Goal: Task Accomplishment & Management: Manage account settings

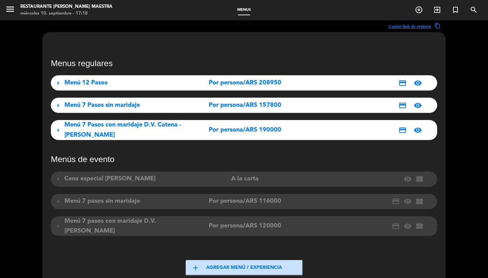
click at [119, 127] on span "Menú 7 Pasos con maridaje D.V. Catena - [PERSON_NAME]" at bounding box center [122, 130] width 117 height 16
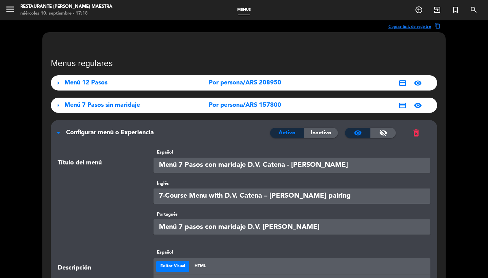
click at [128, 132] on span "Configurar menú o Experiencia" at bounding box center [110, 132] width 88 height 6
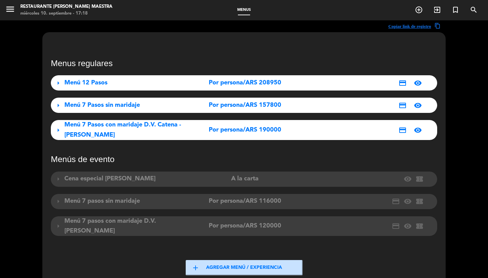
click at [127, 108] on span "Menú 7 Pasos sin maridaje" at bounding box center [102, 105] width 76 height 6
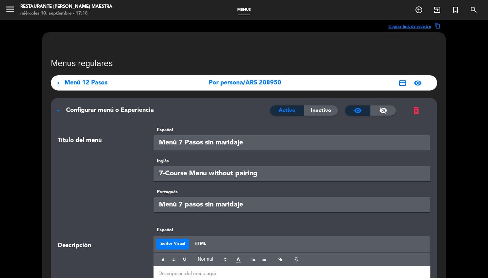
click at [230, 207] on input "Menú 7 pasos sin maridaje" at bounding box center [292, 204] width 277 height 15
paste input "Menu 7 pratos sem harmonização"
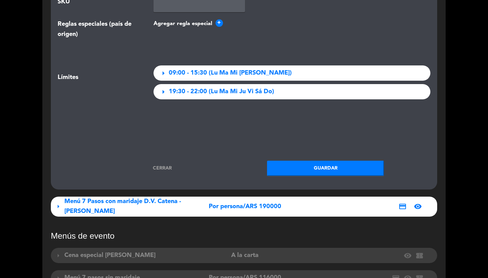
scroll to position [1031, 0]
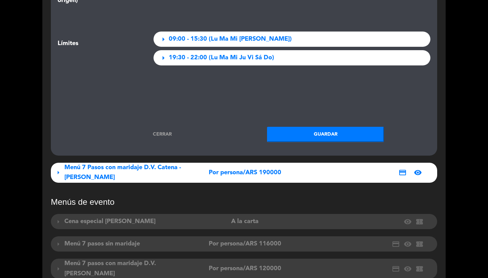
type input "Menu 7 pratos sem harmonização"
click at [314, 131] on button "Guardar" at bounding box center [325, 134] width 117 height 15
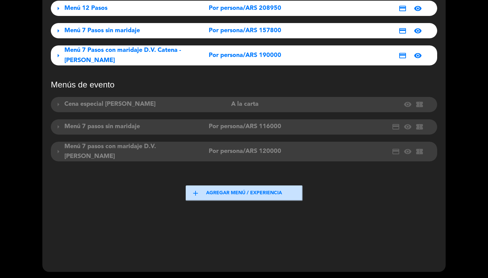
click at [204, 50] on div "Por persona/ARS 190000" at bounding box center [245, 55] width 120 height 10
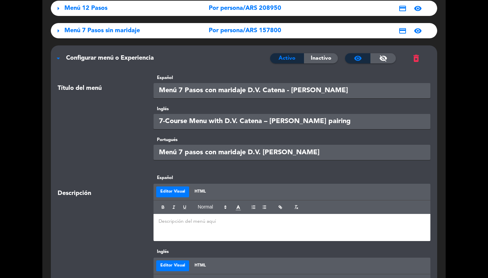
click at [285, 157] on input "Menú 7 pasos con maridaje D.V. [PERSON_NAME]" at bounding box center [292, 152] width 277 height 15
paste input "Menu 7 pratos com harmonização D.V. Catena - [PERSON_NAME]"
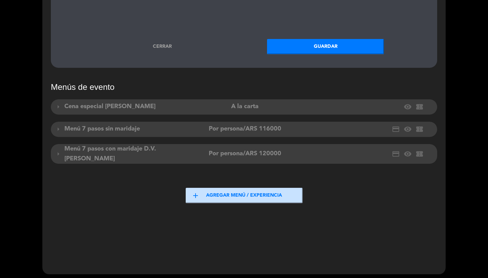
scroll to position [1141, 0]
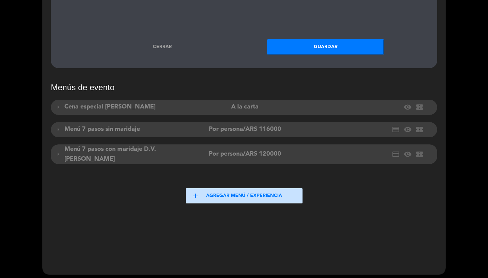
type input "Menu 7 pratos com harmonização D.V. Catena - [PERSON_NAME]"
click at [312, 49] on button "Guardar" at bounding box center [325, 46] width 117 height 15
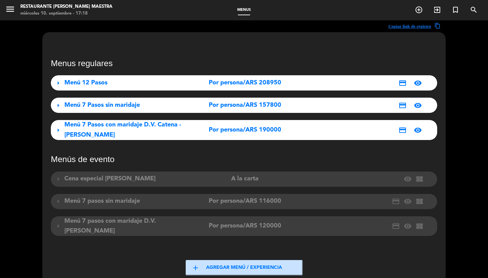
scroll to position [0, 0]
click at [108, 106] on span "Menú 7 Pasos sin maridaje" at bounding box center [102, 105] width 76 height 6
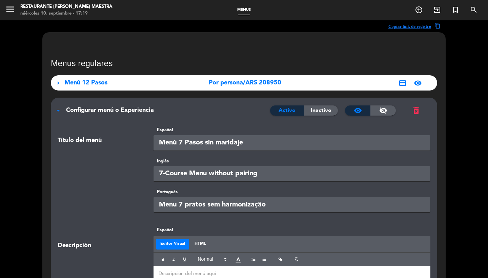
scroll to position [0, 0]
click at [89, 106] on div "Configurar menú o Experiencia" at bounding box center [168, 110] width 204 height 10
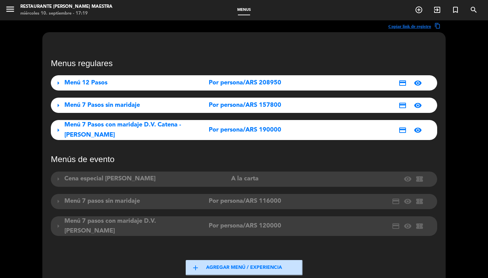
scroll to position [0, 0]
click at [90, 124] on span "Menú 7 Pasos con maridaje D.V. Catena - [PERSON_NAME]" at bounding box center [122, 130] width 117 height 16
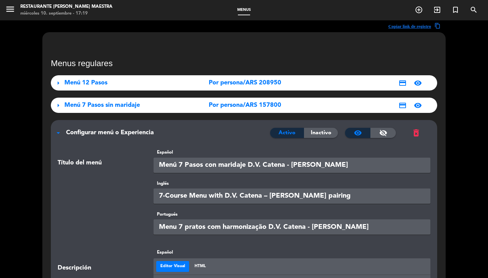
scroll to position [-1, 0]
click at [89, 129] on div "arrow_drop_down Configurar menú o Experiencia Activo Inactivo visibility visibi…" at bounding box center [244, 129] width 386 height 19
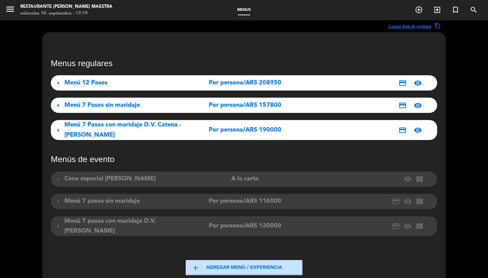
click at [6, 8] on icon "menu" at bounding box center [10, 9] width 10 height 10
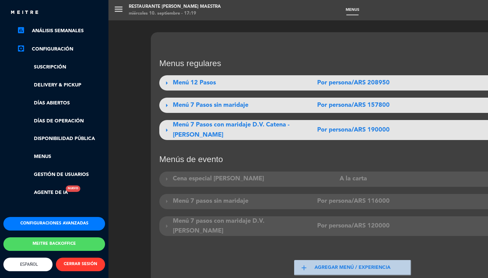
click at [36, 218] on button "Configuraciones avanzadas" at bounding box center [54, 224] width 102 height 14
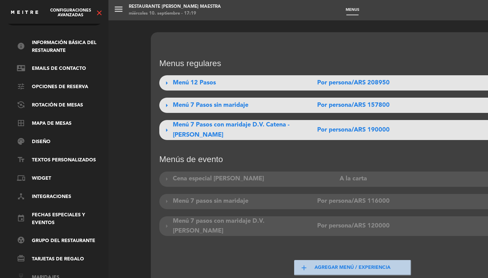
click at [48, 273] on link "wine_bar Maridajes" at bounding box center [61, 277] width 88 height 8
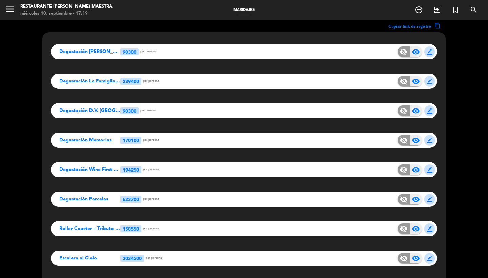
click at [429, 53] on span "border_color" at bounding box center [429, 51] width 5 height 5
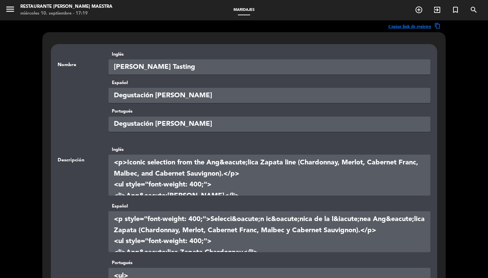
click at [212, 127] on input "Degustación [PERSON_NAME]" at bounding box center [269, 124] width 322 height 15
paste input "Degustação [PERSON_NAME]"
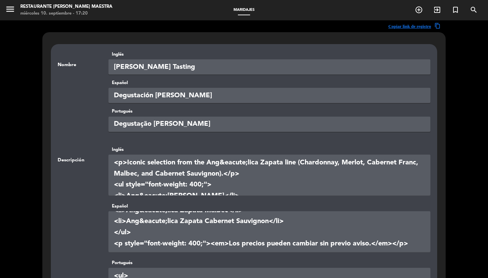
scroll to position [117, 0]
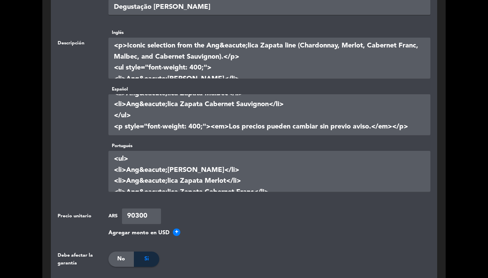
type input "Degustação [PERSON_NAME]"
click at [174, 176] on textarea at bounding box center [269, 171] width 322 height 41
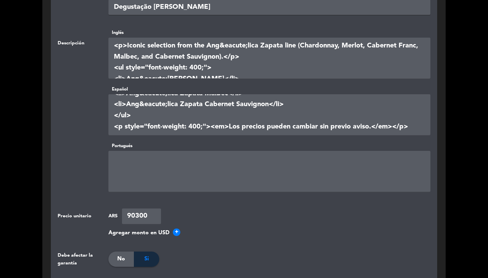
paste textarea "<p style="font-weight: 400;">Sele&ccedil;&atilde;o ic&ocirc;nica da linha Ang&e…"
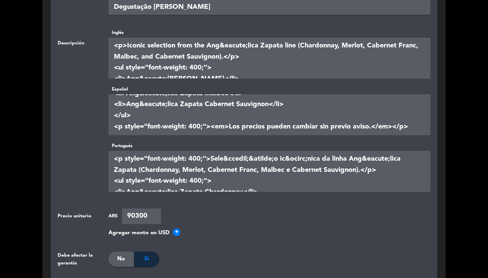
scroll to position [73, 0]
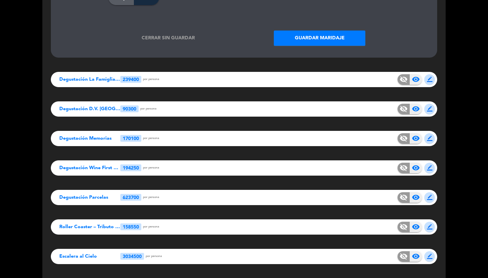
type textarea "<p style="font-weight: 400;">Sele&ccedil;&atilde;o ic&ocirc;nica da linha Ang&e…"
click at [315, 40] on button "Guardar maridaje" at bounding box center [320, 38] width 92 height 15
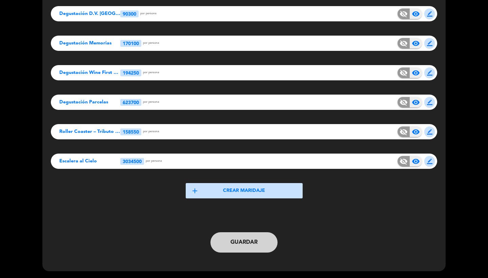
click at [249, 241] on button "Guardar" at bounding box center [243, 242] width 67 height 20
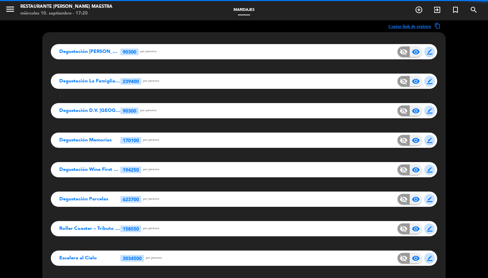
scroll to position [0, 0]
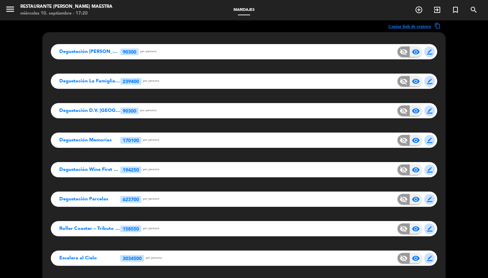
click at [428, 53] on span "border_color" at bounding box center [429, 51] width 5 height 5
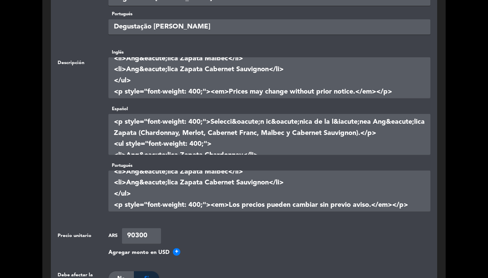
scroll to position [409, 0]
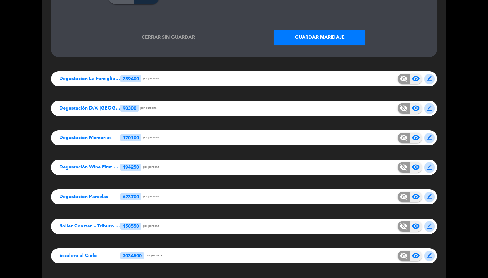
click at [313, 37] on button "Guardar maridaje" at bounding box center [320, 37] width 92 height 15
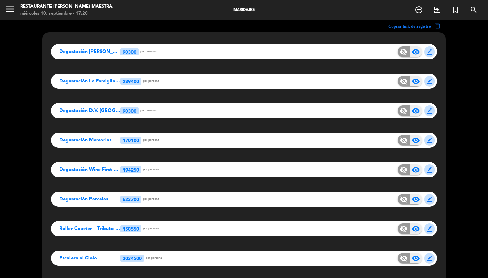
scroll to position [0, 0]
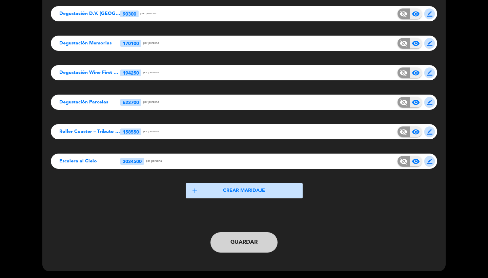
click at [244, 242] on button "Guardar" at bounding box center [243, 242] width 67 height 20
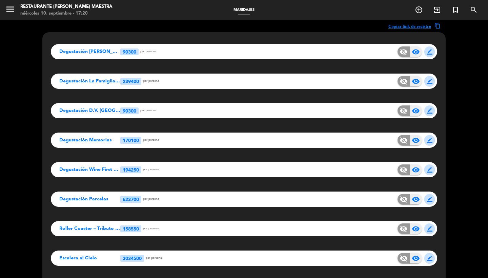
click at [426, 54] on button "border_color" at bounding box center [429, 51] width 11 height 11
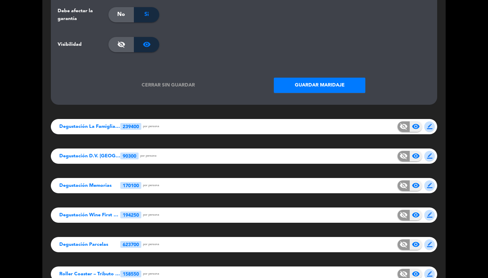
click at [177, 86] on button "Cerrar sin guardar" at bounding box center [169, 85] width 92 height 15
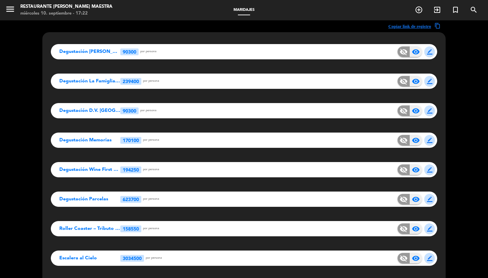
click at [430, 79] on span "border_color" at bounding box center [429, 81] width 5 height 5
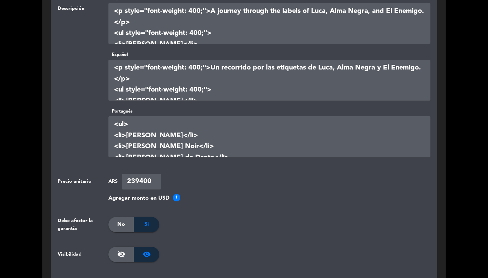
scroll to position [212, 0]
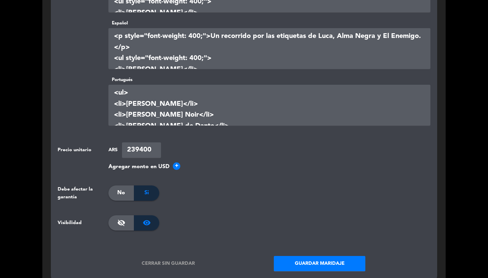
click at [217, 120] on textarea at bounding box center [269, 105] width 322 height 41
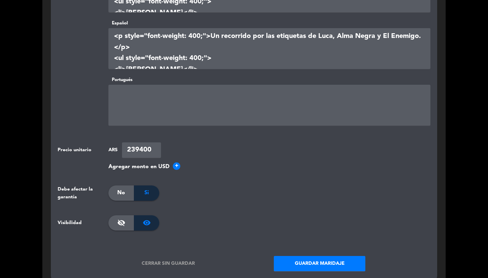
paste textarea "<p style="font-weight: 400;">Um passeio pelos r&oacute;tulos de Luca, Alma Negr…"
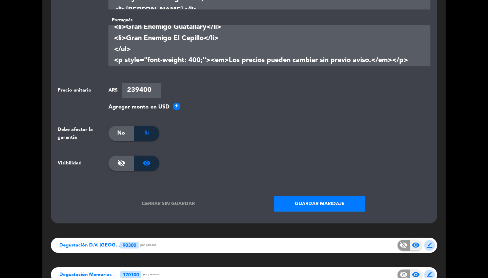
scroll to position [313, 0]
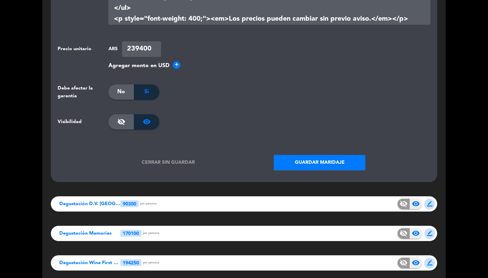
type textarea "<p style="font-weight: 400;">Um passeio pelos r&oacute;tulos de Luca, Alma Negr…"
click at [325, 158] on button "Guardar maridaje" at bounding box center [320, 162] width 92 height 15
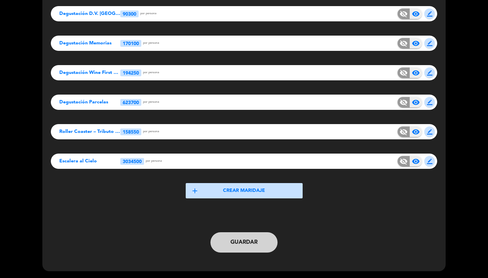
scroll to position [97, 0]
click at [248, 242] on button "Guardar" at bounding box center [243, 242] width 67 height 20
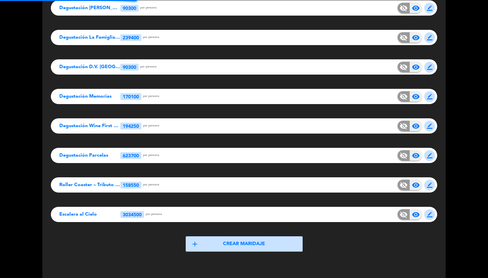
scroll to position [0, 0]
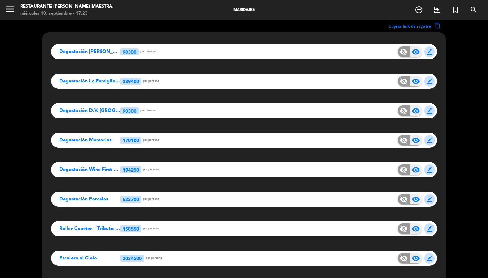
click at [430, 85] on button "border_color" at bounding box center [429, 81] width 11 height 11
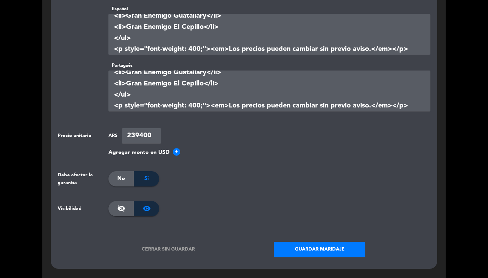
scroll to position [249, 0]
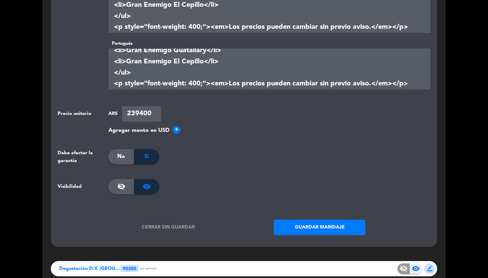
click at [310, 230] on button "Guardar maridaje" at bounding box center [320, 227] width 92 height 15
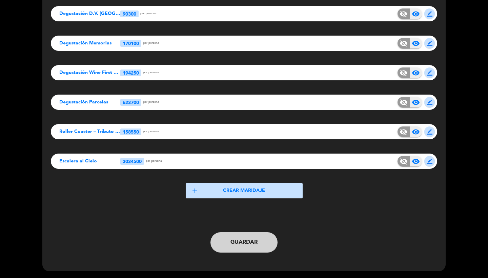
click at [228, 236] on button "Guardar" at bounding box center [243, 242] width 67 height 20
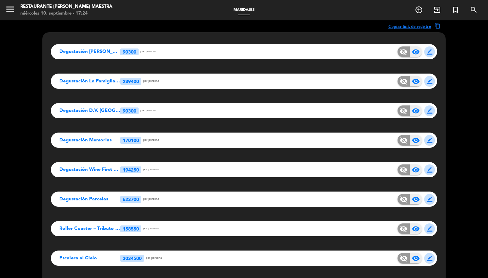
scroll to position [0, 0]
click at [432, 111] on button "border_color" at bounding box center [429, 110] width 11 height 11
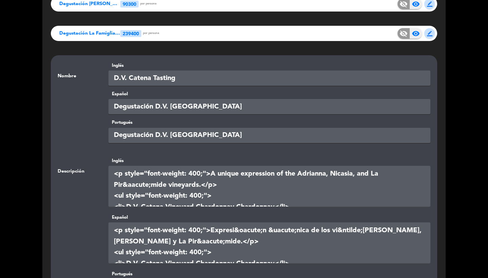
scroll to position [94, 0]
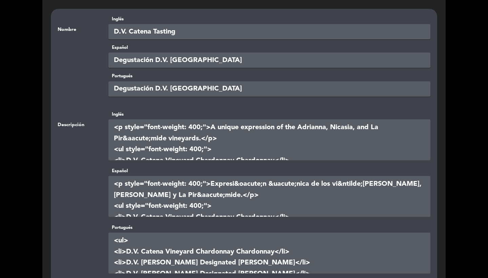
click at [228, 87] on input "Degustación D.V. [GEOGRAPHIC_DATA]" at bounding box center [269, 88] width 322 height 15
paste input "Degustação D.V. [GEOGRAPHIC_DATA]"
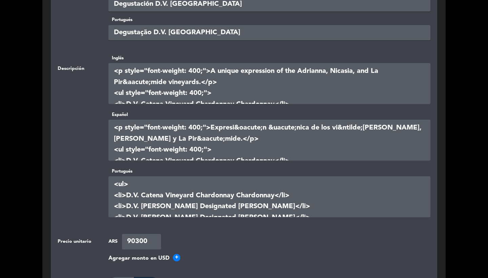
scroll to position [160, 0]
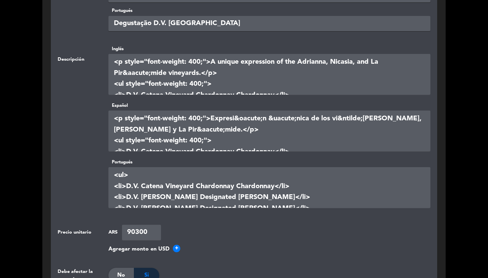
type input "Degustação D.V. [GEOGRAPHIC_DATA]"
click at [180, 202] on textarea at bounding box center [269, 187] width 322 height 41
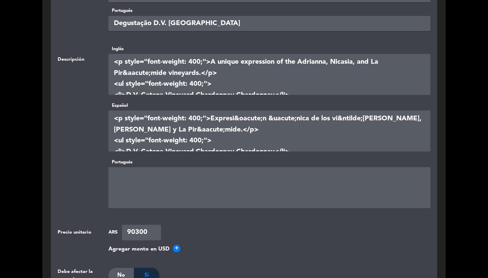
paste textarea "<p style="font-weight: 400;">Express&atilde;o &uacute;nica dos vinhedos [PERSON…"
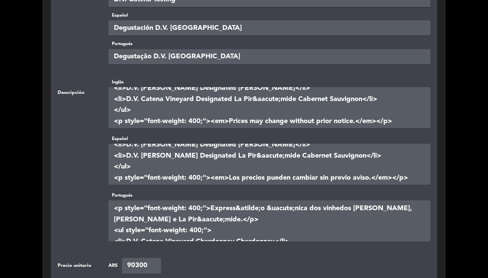
scroll to position [376, 0]
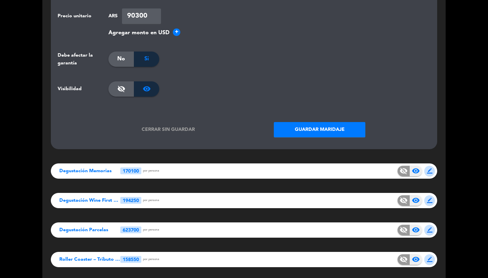
type textarea "<p style="font-weight: 400;">Express&atilde;o &uacute;nica dos vinhedos [PERSON…"
click at [317, 125] on button "Guardar maridaje" at bounding box center [320, 129] width 92 height 15
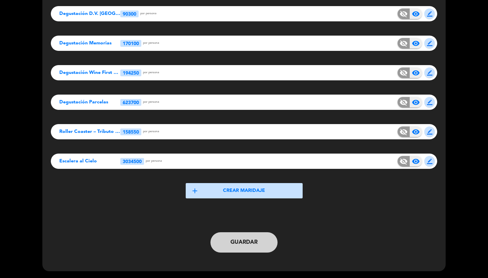
click at [239, 242] on button "Guardar" at bounding box center [243, 242] width 67 height 20
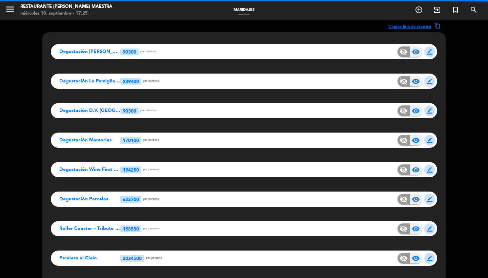
scroll to position [0, 0]
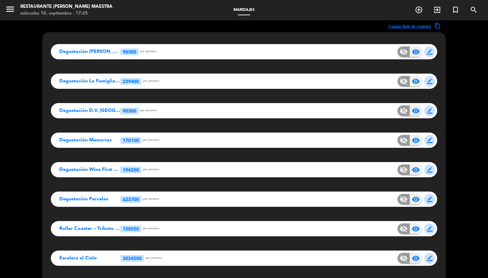
click at [432, 137] on button "border_color" at bounding box center [429, 140] width 11 height 11
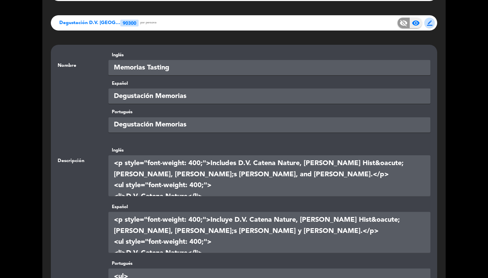
scroll to position [105, 0]
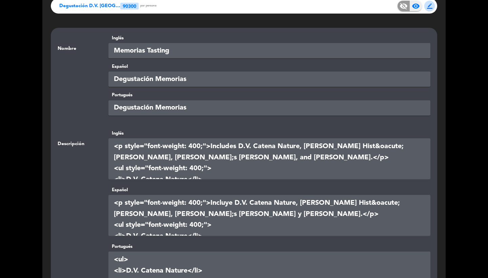
click at [202, 104] on input "Degustación Memorias" at bounding box center [269, 107] width 322 height 15
paste input "Degustação Memórias"
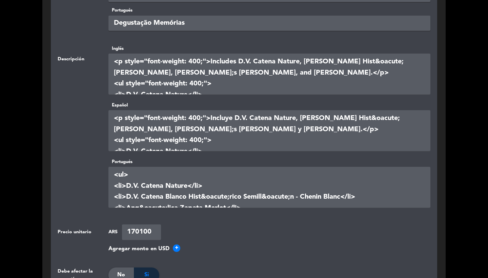
type input "Degustação Memórias"
click at [178, 201] on textarea at bounding box center [269, 187] width 322 height 41
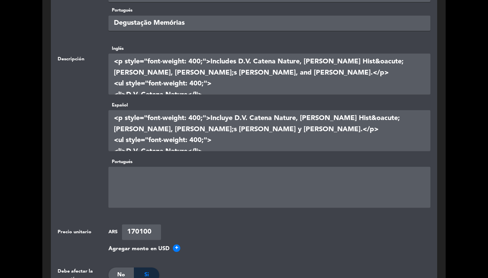
paste textarea "<p style="font-weight: 400;">Inclui D.V. Catena Nature, [PERSON_NAME] Hist&oacu…"
type textarea "<p style="font-weight: 400;">Inclui D.V. Catena Nature, [PERSON_NAME] Hist&oacu…"
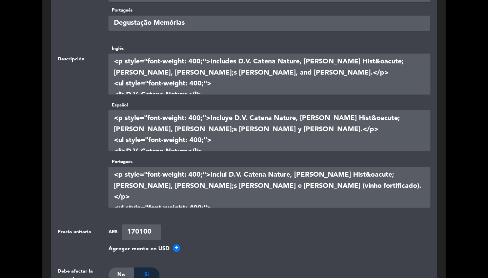
scroll to position [95, 0]
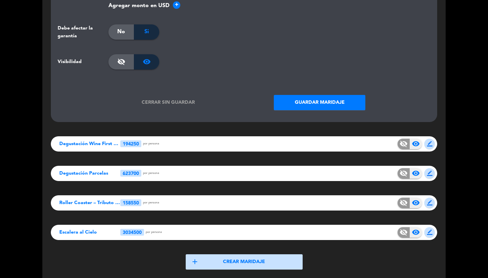
click at [311, 99] on button "Guardar maridaje" at bounding box center [320, 102] width 92 height 15
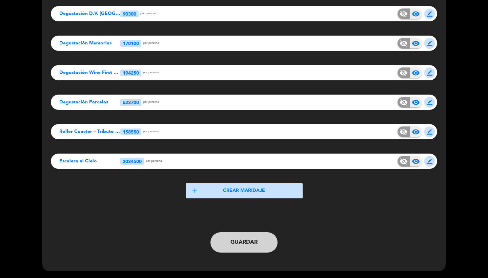
scroll to position [97, 0]
click at [233, 238] on button "Guardar" at bounding box center [243, 242] width 67 height 20
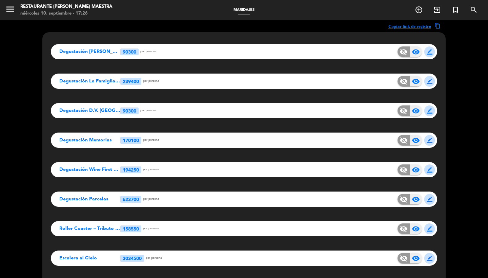
scroll to position [0, 0]
click at [429, 140] on span "border_color" at bounding box center [429, 140] width 5 height 5
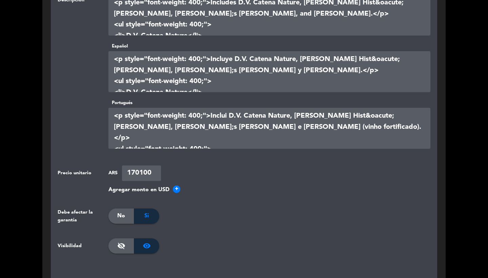
scroll to position [384, 0]
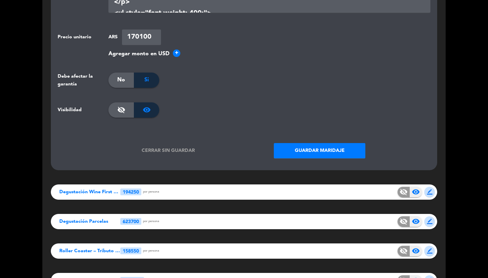
click at [169, 151] on button "Cerrar sin guardar" at bounding box center [169, 150] width 92 height 15
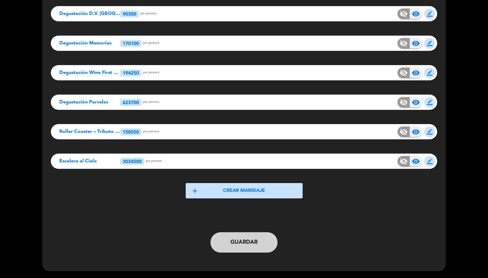
scroll to position [94, 0]
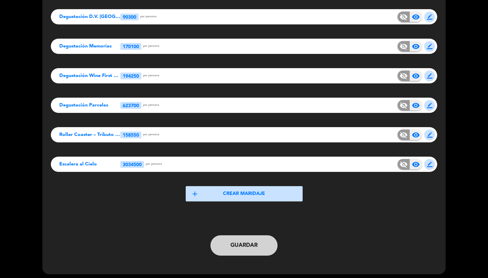
click at [433, 76] on button "border_color" at bounding box center [429, 75] width 11 height 11
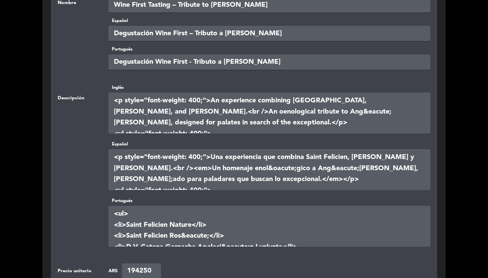
scroll to position [126, 0]
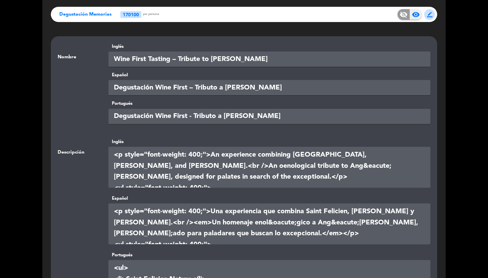
click at [280, 118] on input "Degustación Wine First - Tributo a [PERSON_NAME]" at bounding box center [269, 116] width 322 height 15
paste input "Degustação Wine First – Tributo à [PERSON_NAME]"
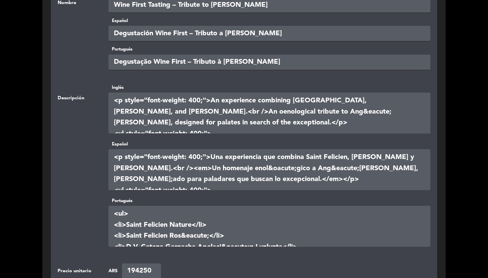
type input "Degustação Wine First – Tributo à [PERSON_NAME]"
click at [448, 0] on div "Copiar link de registro content_copy Degustación [PERSON_NAME] 90300 Por person…" at bounding box center [244, 220] width 488 height 761
click at [181, 239] on textarea at bounding box center [269, 226] width 322 height 41
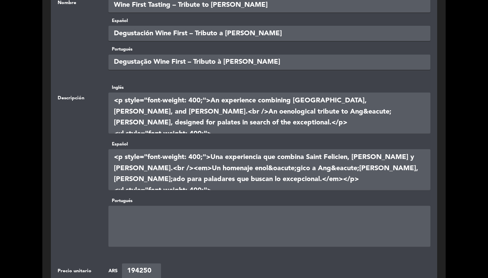
paste textarea "<p style="font-weight: 400;">Uma experi&ecirc;ncia que combina Saint Felicien, …"
type textarea "<p style="font-weight: 400;">Uma experi&ecirc;ncia que combina Saint Felicien, …"
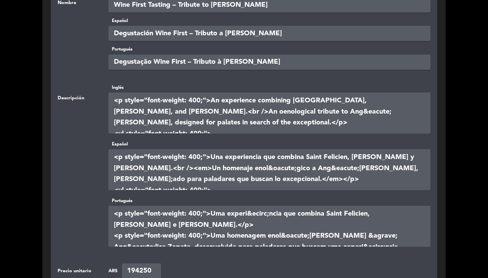
scroll to position [149, 0]
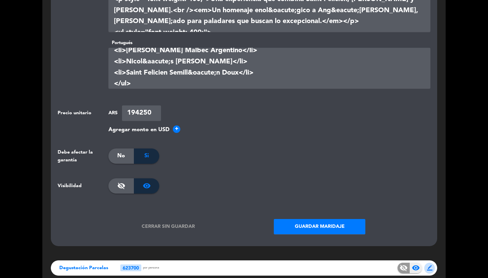
click at [307, 221] on button "Guardar maridaje" at bounding box center [320, 226] width 92 height 15
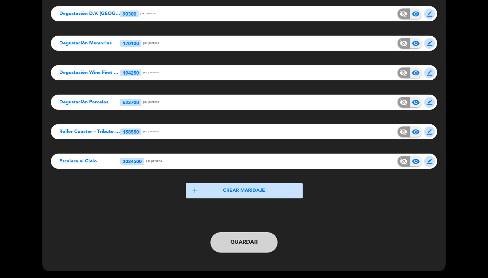
scroll to position [97, 0]
click at [258, 244] on button "Guardar" at bounding box center [243, 242] width 67 height 20
click at [430, 101] on span "border_color" at bounding box center [429, 102] width 5 height 5
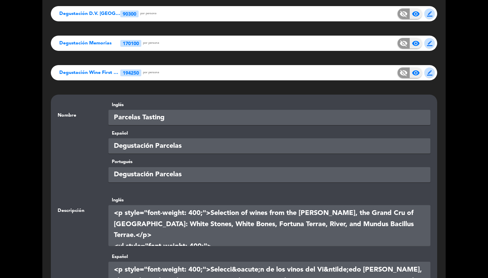
click at [180, 178] on input "Degustación Parcelas" at bounding box center [269, 174] width 322 height 15
paste input "Degustação de Parcelas"
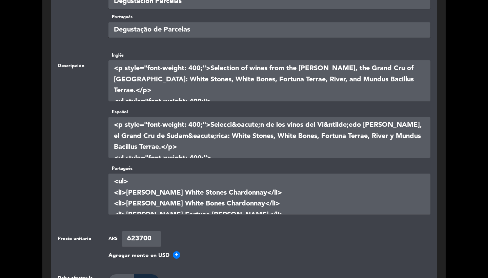
scroll to position [266, 0]
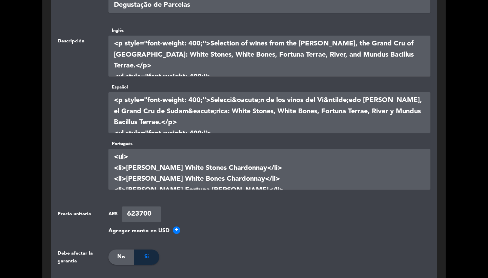
type input "Degustação de Parcelas"
click at [197, 175] on textarea at bounding box center [269, 169] width 322 height 41
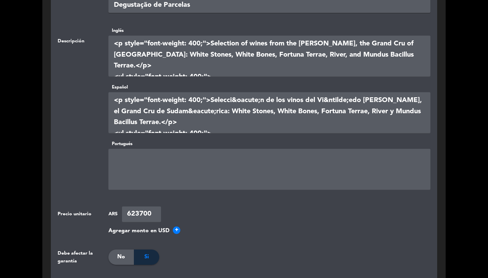
paste textarea "<p style="font-weight: 400;">Sele&ccedil;&atilde;o de vinhos do Vinhedo Adriann…"
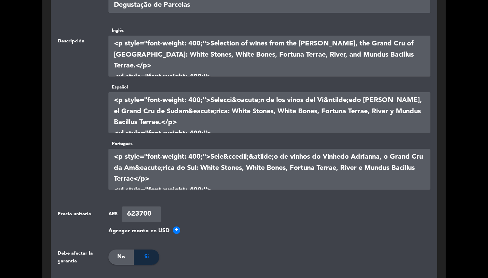
scroll to position [84, 0]
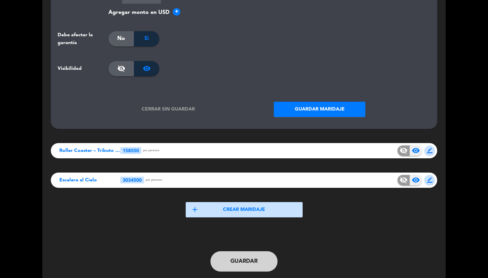
type textarea "<p style="font-weight: 400;">Sele&ccedil;&atilde;o de vinhos do Vinhedo Adriann…"
click at [296, 108] on button "Guardar maridaje" at bounding box center [320, 109] width 92 height 15
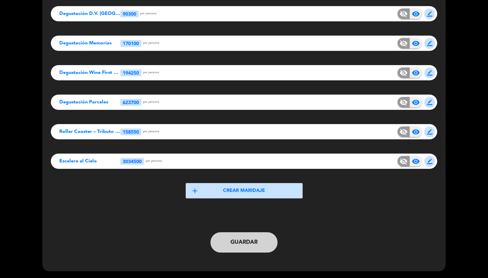
click at [248, 235] on button "Guardar" at bounding box center [243, 242] width 67 height 20
click at [245, 243] on button "Guardar" at bounding box center [243, 242] width 67 height 20
click at [433, 134] on button "border_color" at bounding box center [429, 131] width 11 height 11
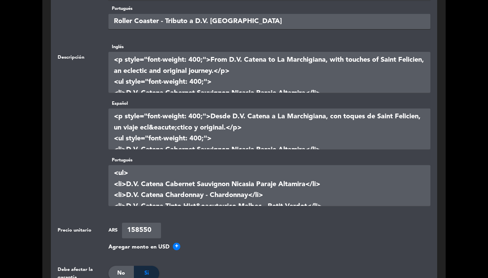
scroll to position [82, 0]
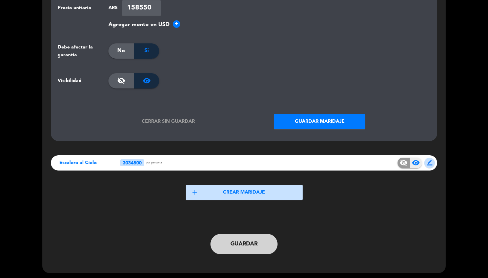
click at [308, 118] on button "Guardar maridaje" at bounding box center [320, 121] width 92 height 15
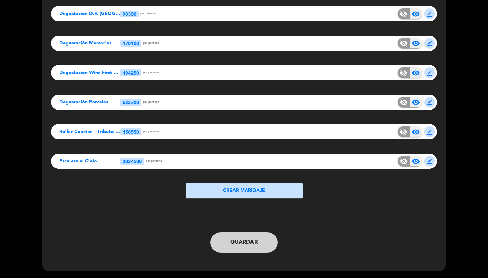
scroll to position [97, 0]
click at [240, 241] on button "Guardar" at bounding box center [243, 242] width 67 height 20
click at [430, 127] on button "border_color" at bounding box center [429, 131] width 11 height 11
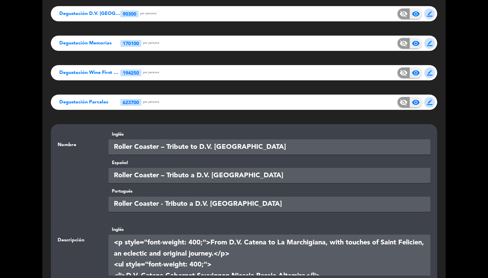
scroll to position [164, 0]
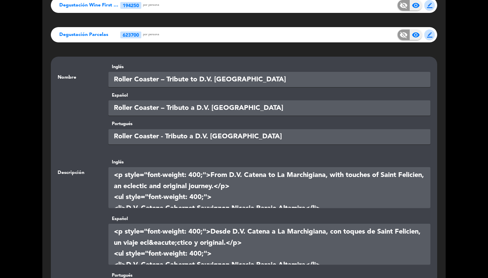
click at [242, 137] on input "Roller Coaster - Tributo a D.V. [GEOGRAPHIC_DATA]" at bounding box center [269, 136] width 322 height 15
paste input "Roller Coaster – Tributo a D.V. [GEOGRAPHIC_DATA]"
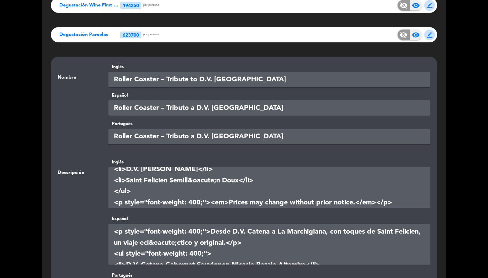
scroll to position [319, 0]
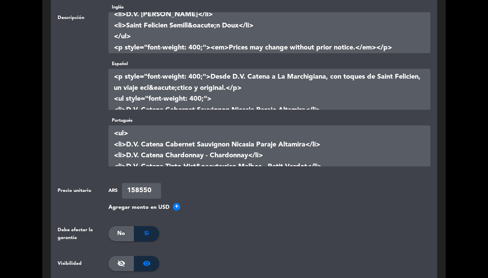
type input "Roller Coaster – Tributo a D.V. [GEOGRAPHIC_DATA]"
click at [185, 153] on textarea at bounding box center [269, 145] width 322 height 41
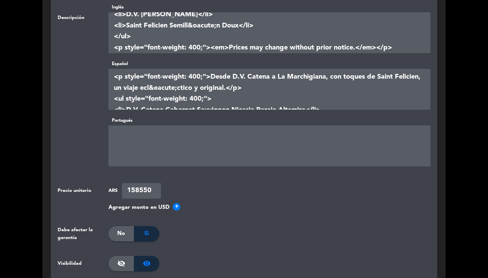
paste textarea "<p style="font-weight: 400;">De D.V. [PERSON_NAME] &agrave; La Marchigiana, com…"
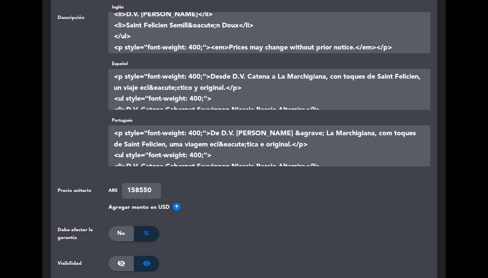
scroll to position [127, 0]
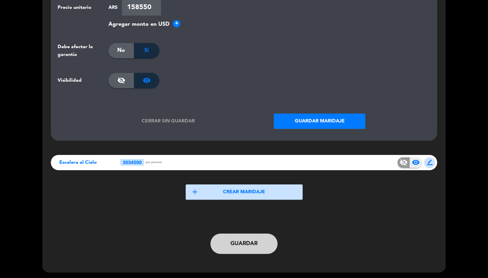
type textarea "<p style="font-weight: 400;">De D.V. [PERSON_NAME] &agrave; La Marchigiana, com…"
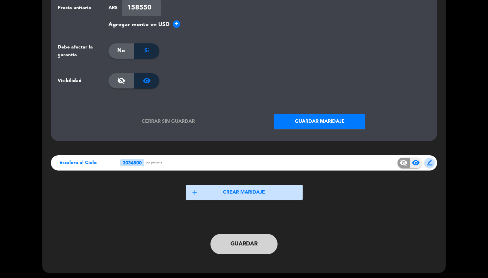
click at [313, 120] on button "Guardar maridaje" at bounding box center [320, 121] width 92 height 15
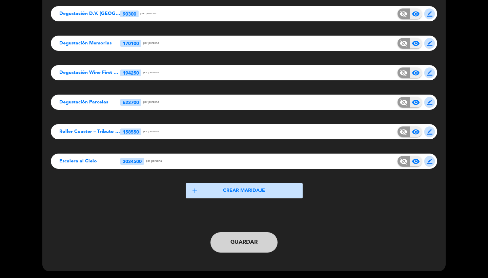
click at [239, 244] on button "Guardar" at bounding box center [243, 242] width 67 height 20
click at [427, 161] on span "border_color" at bounding box center [429, 161] width 5 height 5
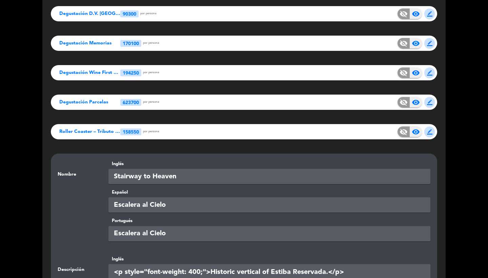
scroll to position [169, 0]
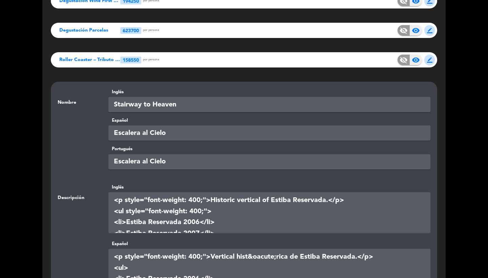
click at [190, 164] on input "Escalera al Cielo" at bounding box center [269, 161] width 322 height 15
paste input "Escada para o Céu"
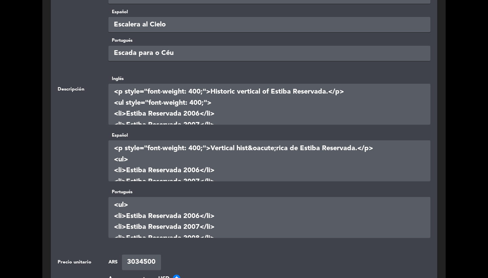
type input "Escada para o Céu"
click at [179, 219] on textarea at bounding box center [269, 217] width 322 height 41
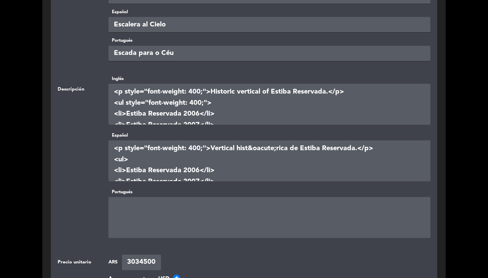
paste textarea "<p style="font-weight: 400;">Vertical hist&oacute;rica de Estiba Reservada.</p>…"
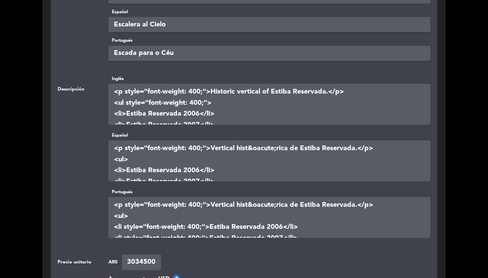
scroll to position [84, 0]
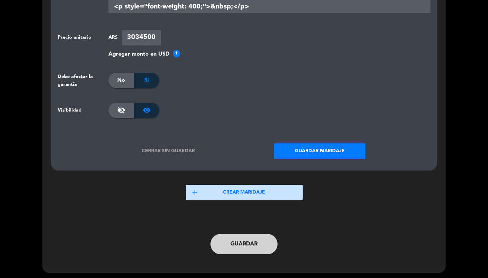
type textarea "<p style="font-weight: 400;">Vertical hist&oacute;rica de Estiba Reservada.</p>…"
click at [306, 149] on button "Guardar maridaje" at bounding box center [320, 150] width 92 height 15
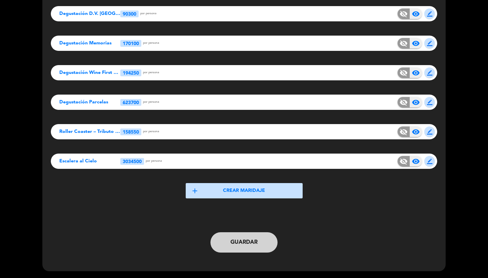
scroll to position [97, 0]
click at [229, 242] on button "Guardar" at bounding box center [243, 242] width 67 height 20
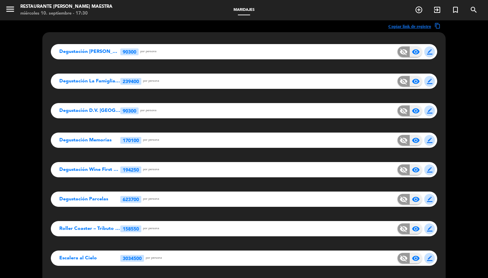
scroll to position [0, 0]
click at [12, 5] on icon "menu" at bounding box center [10, 9] width 10 height 10
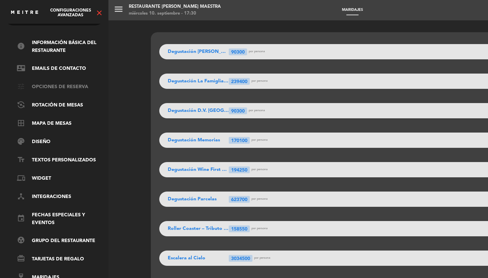
scroll to position [23, 0]
click at [53, 84] on link "tune Opciones de reserva" at bounding box center [61, 87] width 88 height 8
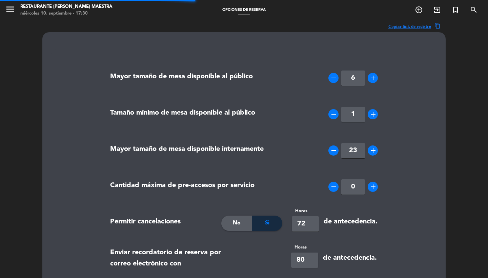
type textarea "<p style="font-weight: 400;"><strong>Importante:</strong></p> <ul style="font-w…"
type textarea "<p style="font-weight: 400;"><strong>Important:</strong></p> <ul style="font-we…"
type textarea "<p><strong>Importante:</strong></p> <ul> <li>Por favor no olvides poner el nomb…"
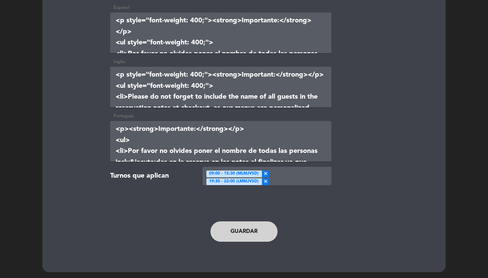
scroll to position [1460, 0]
click at [229, 137] on textarea at bounding box center [220, 141] width 221 height 41
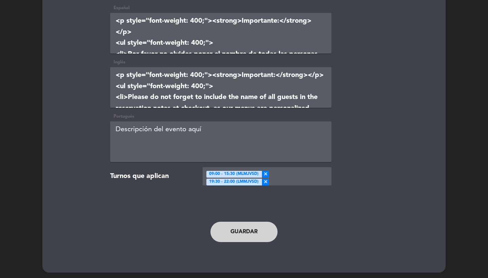
paste textarea "<p style="font-weight: 400;"><strong>Importante:</strong></p> <ul style="font-w…"
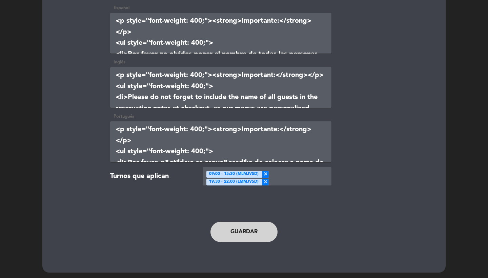
scroll to position [106, 0]
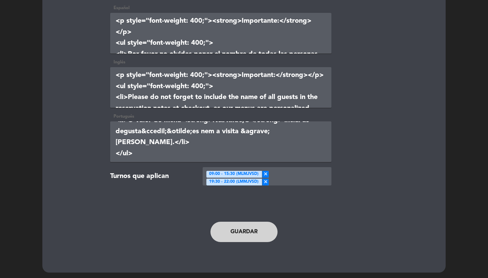
type textarea "<p style="font-weight: 400;"><strong>Importante:</strong></p> <ul style="font-w…"
click at [247, 225] on button "Guardar" at bounding box center [243, 232] width 67 height 20
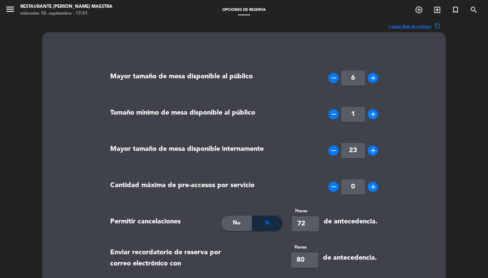
scroll to position [0, 0]
click at [9, 13] on icon "menu" at bounding box center [10, 9] width 10 height 10
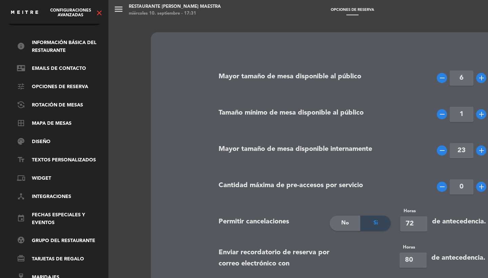
click at [101, 16] on icon "close" at bounding box center [99, 13] width 8 height 8
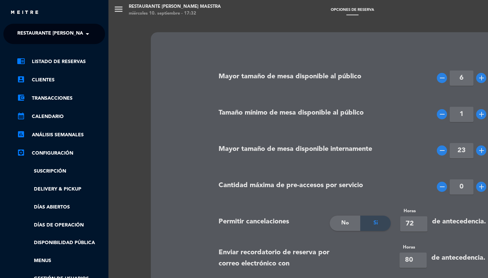
scroll to position [-3, 0]
click at [45, 38] on span "Restaurante [PERSON_NAME] Maestra" at bounding box center [66, 34] width 99 height 14
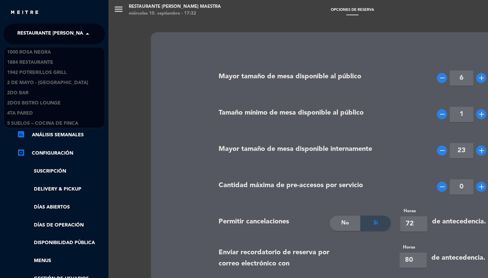
scroll to position [8500, 0]
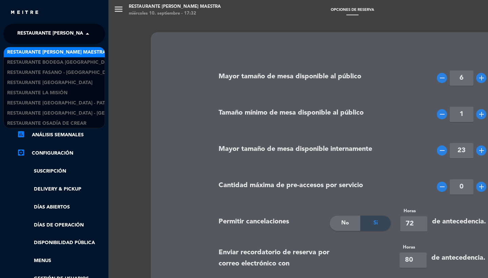
type input "5"
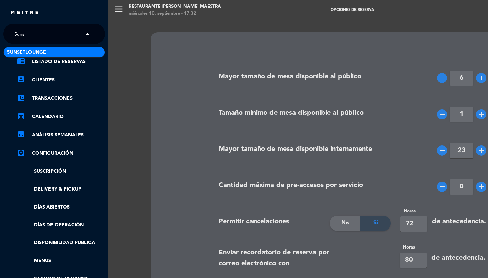
type input "5unse"
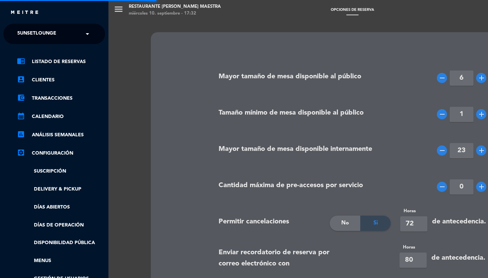
type input "12"
type input "24"
type input "[URL][DOMAIN_NAME]"
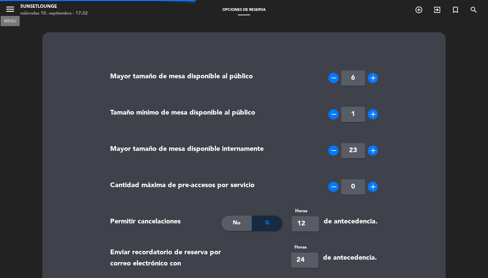
click at [7, 10] on icon "menu" at bounding box center [10, 9] width 10 height 10
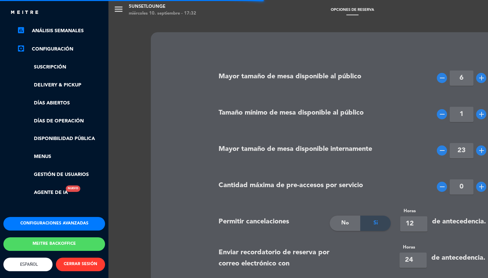
type textarea "<l>#IpsumDolOrsitame cons adipi&elitse;d eiusmodtemp in ut labor, et dol mag al…"
click at [37, 219] on button "Configuraciones avanzadas" at bounding box center [54, 224] width 102 height 14
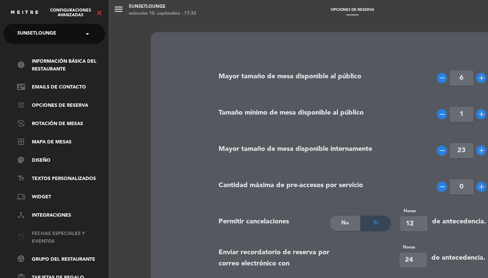
click at [45, 235] on link "event Fechas especiales y eventos" at bounding box center [61, 238] width 88 height 16
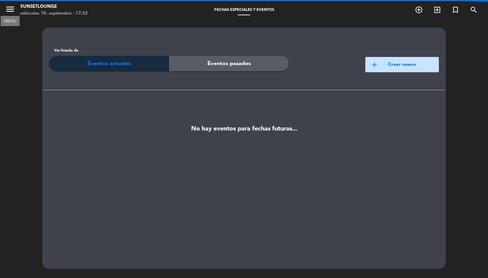
click at [8, 12] on icon "menu" at bounding box center [10, 9] width 10 height 10
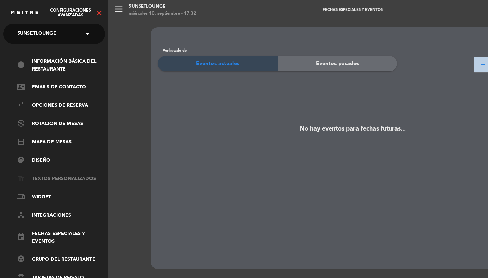
click at [52, 177] on link "text_fields Textos Personalizados" at bounding box center [61, 179] width 88 height 8
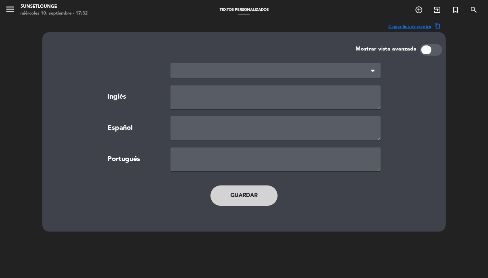
type textarea "TERMS AND CONDITIONS"
type textarea "TÉRMINOS Y CONDICIONES"
type textarea "TERMOS E CONDIÇÕES"
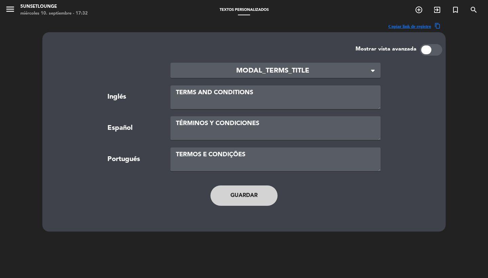
click at [249, 62] on main "× MODAL_TERMS_TITLE × Inglés TERMS AND CONDITIONS Español TÉRMINOS Y CONDICIONE…" at bounding box center [244, 138] width 386 height 164
click at [233, 71] on span "MODAL_TERMS_TITLE" at bounding box center [273, 70] width 194 height 11
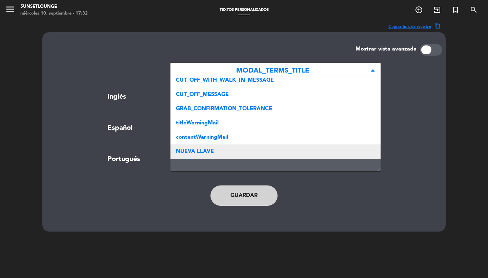
scroll to position [218, 0]
click at [215, 145] on div "NUEVA LLAVE" at bounding box center [275, 152] width 210 height 14
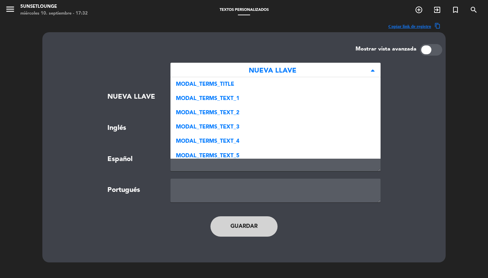
click at [241, 68] on span "NUEVA LLAVE" at bounding box center [273, 70] width 194 height 11
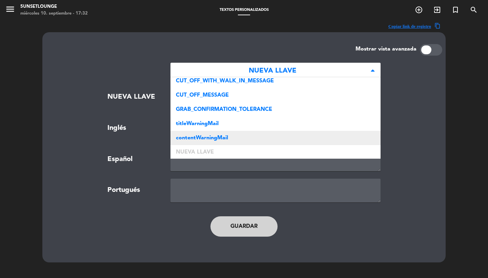
click at [219, 135] on span "contentWarningMail" at bounding box center [202, 137] width 52 height 5
type textarea "<p>Dear clients, to confirm, we will call you or communicate via WhatsApp on th…"
type textarea "<p>Estimados clientes, para confirmar, los llamaremos o nos comunicaremos v&iac…"
type textarea "<p>Prezados clientes, para confirmar, ligaremos ou comunicaremos via WhatsApp n…"
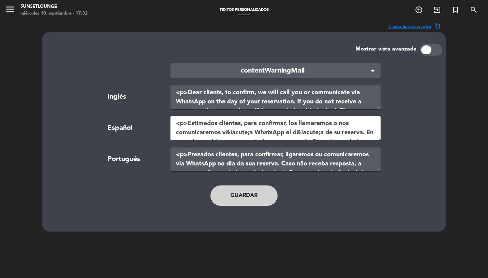
click at [215, 133] on textarea "<p>Estimados clientes, para confirmar, los llamaremos o nos comunicaremos v&iac…" at bounding box center [275, 128] width 210 height 24
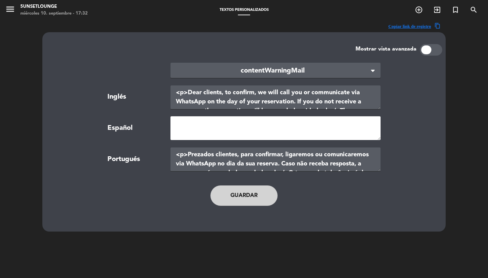
paste textarea "<p>Estimados clientes, para confirmar, los llamaremos o nos comunicaremos v&iac…"
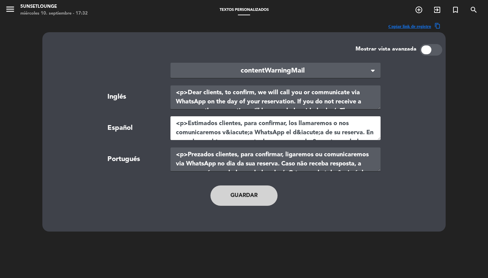
scroll to position [46, 0]
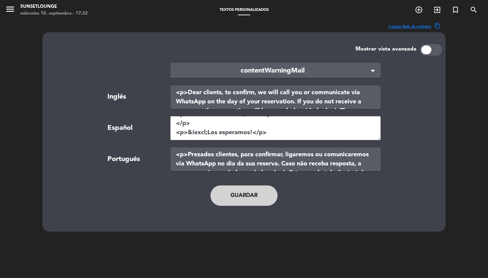
type textarea "<p>Estimados clientes, para confirmar, los llamaremos o nos comunicaremos v&iac…"
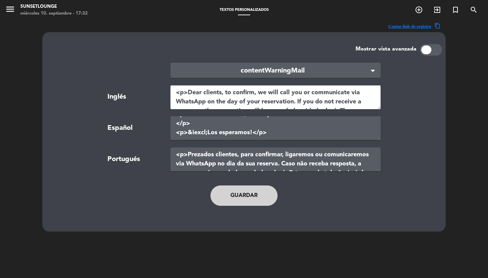
click at [198, 100] on textarea "<p>Dear clients, to confirm, we will call you or communicate via WhatsApp on th…" at bounding box center [275, 97] width 210 height 24
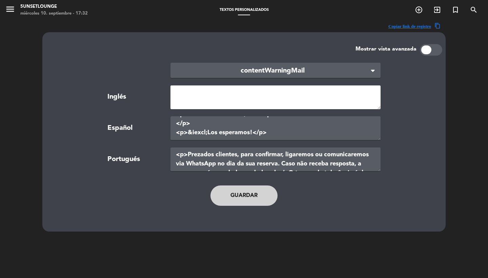
paste textarea "<p>Dear customers, we will call or contact you via WhatsApp on the day of your …"
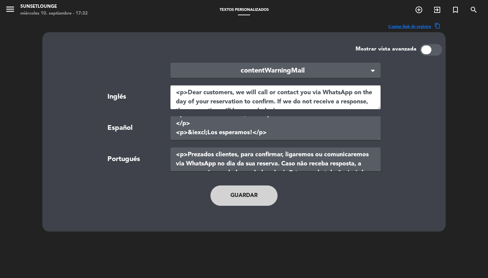
scroll to position [27, 0]
type textarea "<p>Dear customers, we will call or contact you via WhatsApp on the day of your …"
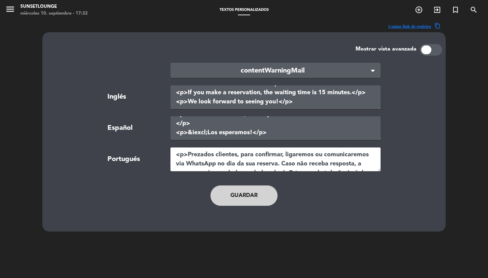
click at [207, 158] on textarea "<p>Prezados clientes, para confirmar, ligaremos ou comunicaremos via WhatsApp n…" at bounding box center [275, 159] width 210 height 24
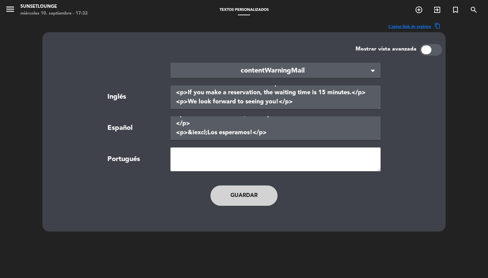
paste textarea "<p>Prezados clientes, entraremos em contato por telefone ou WhatsApp no ​​dia d…"
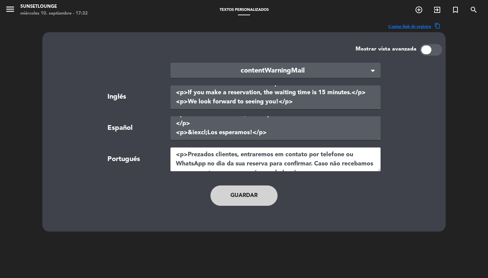
scroll to position [37, 0]
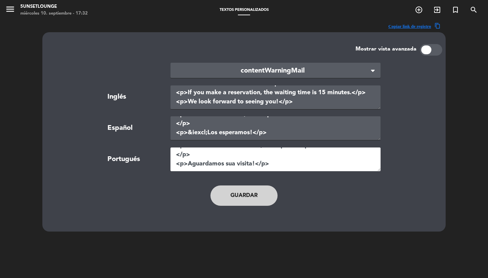
type textarea "<p>Prezados clientes, entraremos em contato por telefone ou WhatsApp no ​​dia d…"
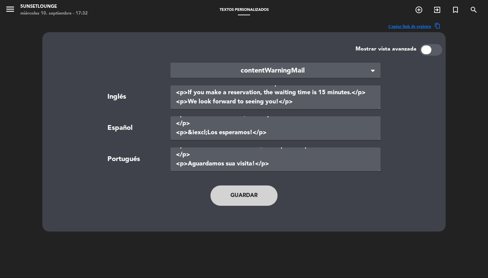
click at [249, 193] on button "Guardar" at bounding box center [243, 195] width 67 height 20
